Goal: Task Accomplishment & Management: Manage account settings

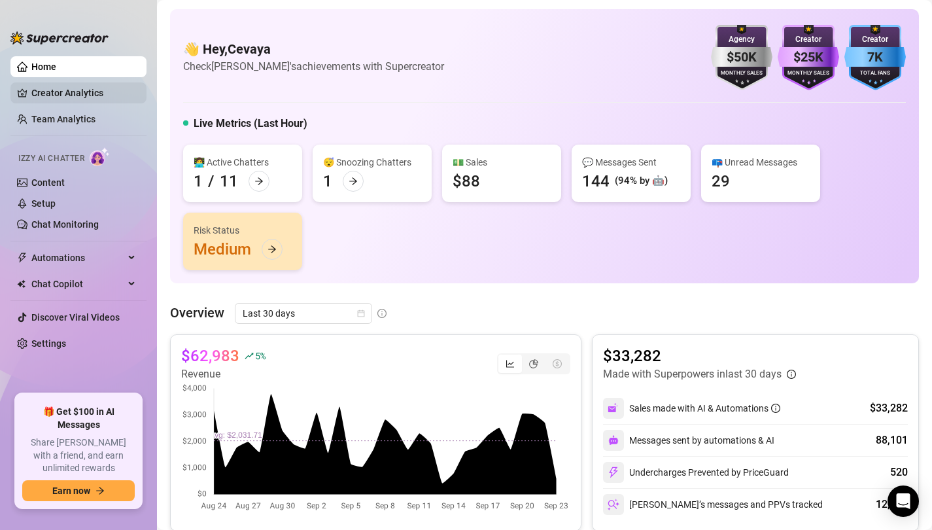
click at [56, 93] on link "Creator Analytics" at bounding box center [83, 92] width 105 height 21
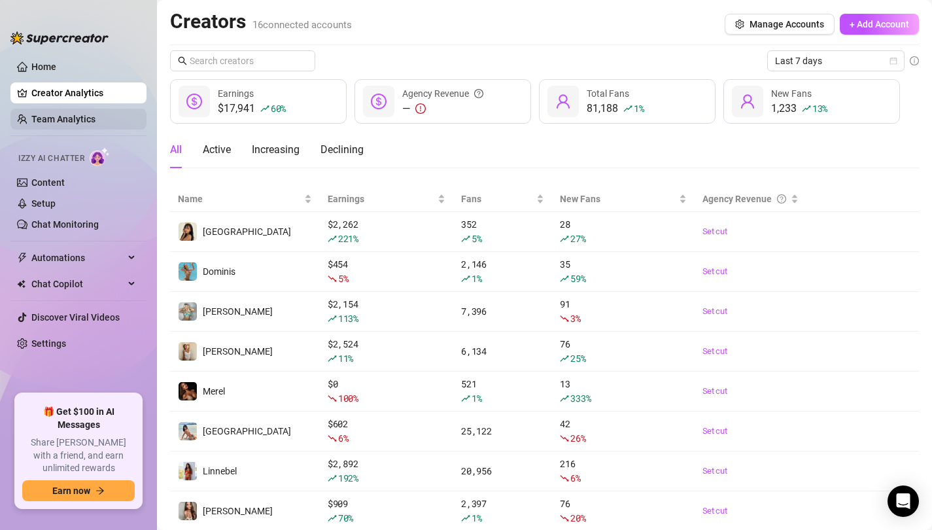
click at [56, 114] on link "Team Analytics" at bounding box center [63, 119] width 64 height 10
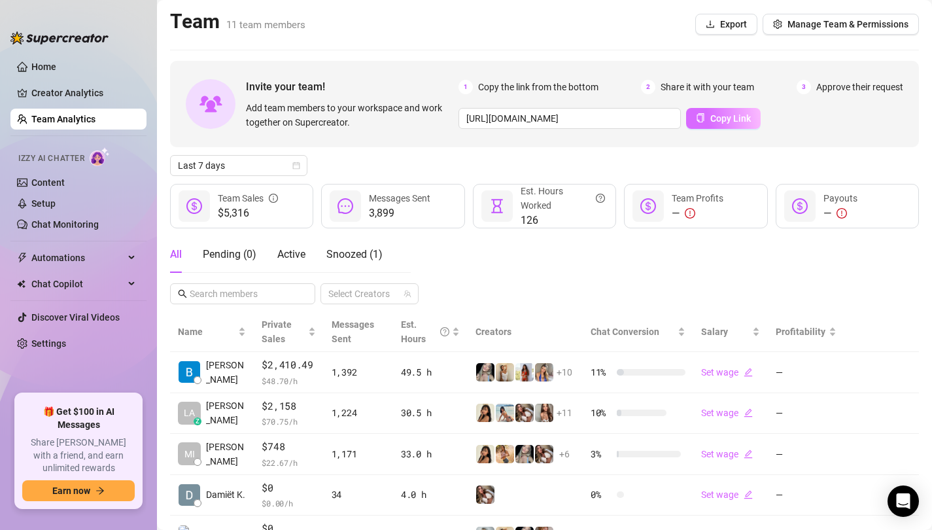
click at [713, 116] on span "Copy Link" at bounding box center [730, 118] width 41 height 10
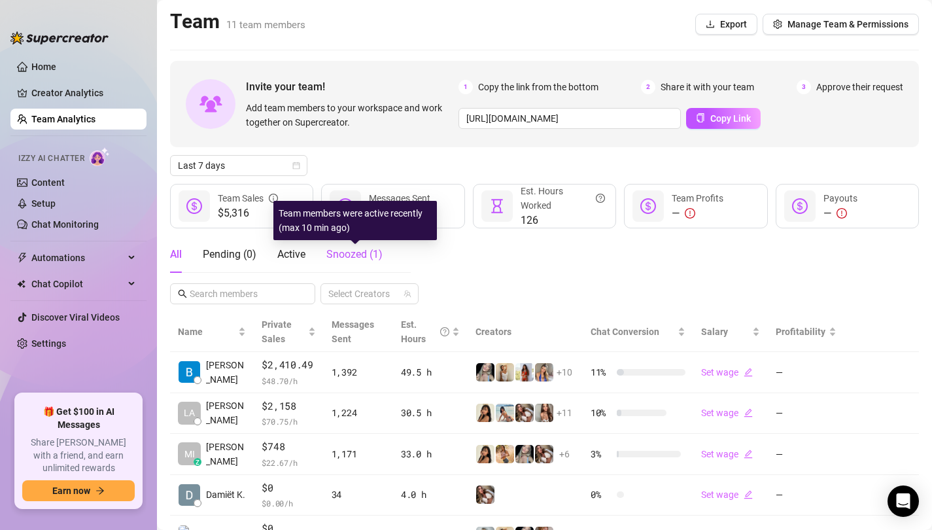
click at [352, 254] on span "Snoozed ( 1 )" at bounding box center [354, 254] width 56 height 12
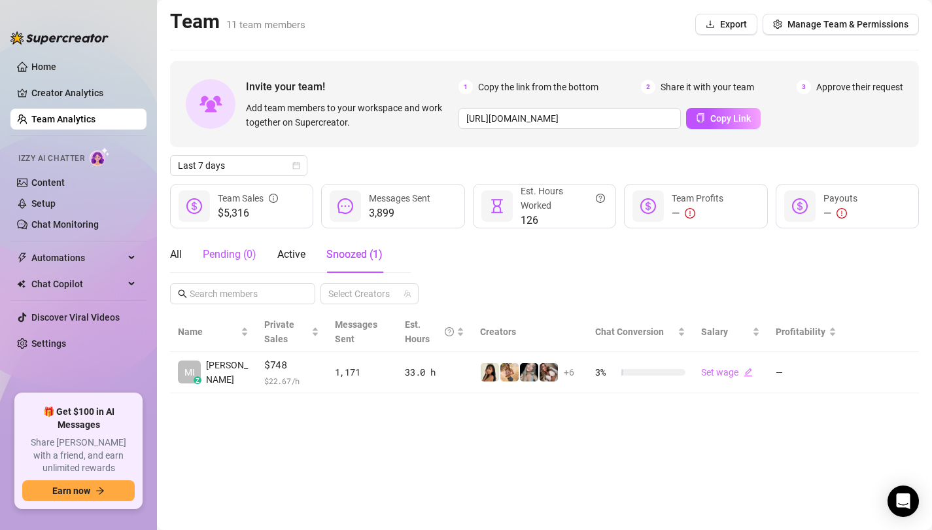
click at [225, 252] on div "Pending ( 0 )" at bounding box center [230, 254] width 54 height 16
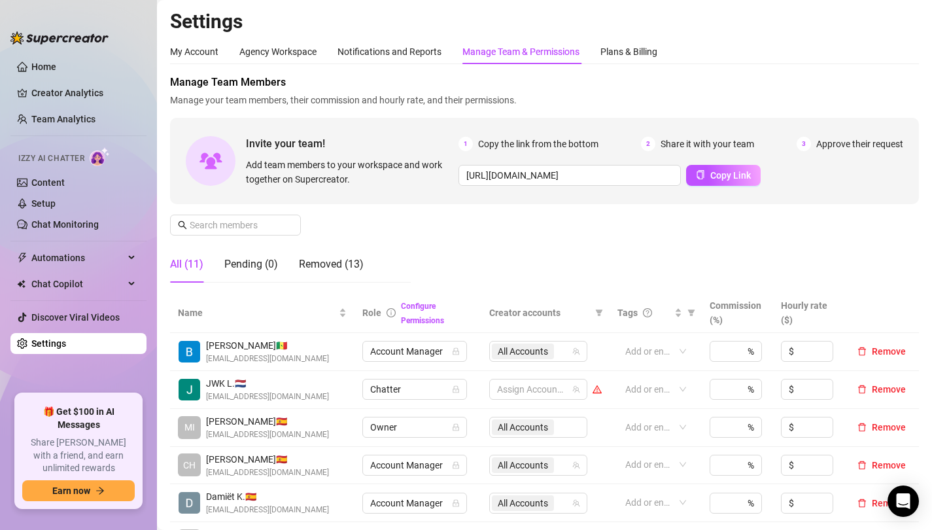
click at [184, 260] on div "All (11)" at bounding box center [186, 264] width 33 height 16
